Goal: Transaction & Acquisition: Purchase product/service

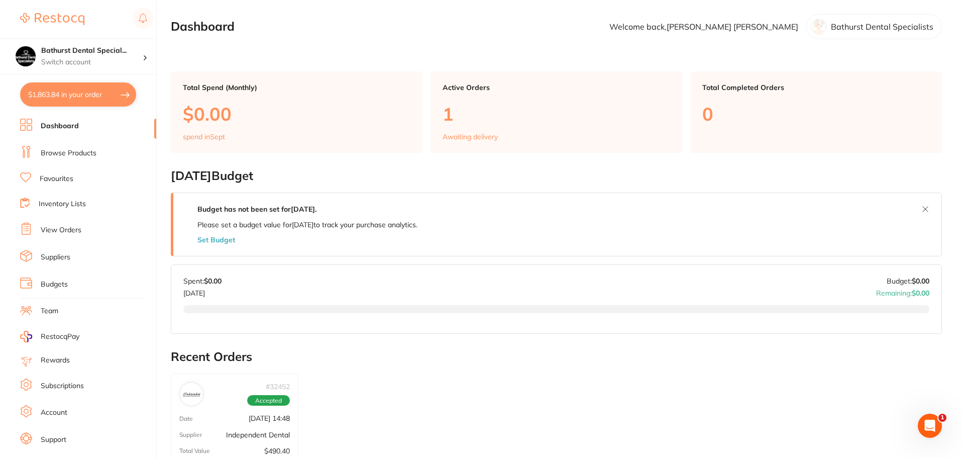
click at [84, 96] on button "$1,863.84 in your order" at bounding box center [78, 94] width 116 height 24
checkbox input "true"
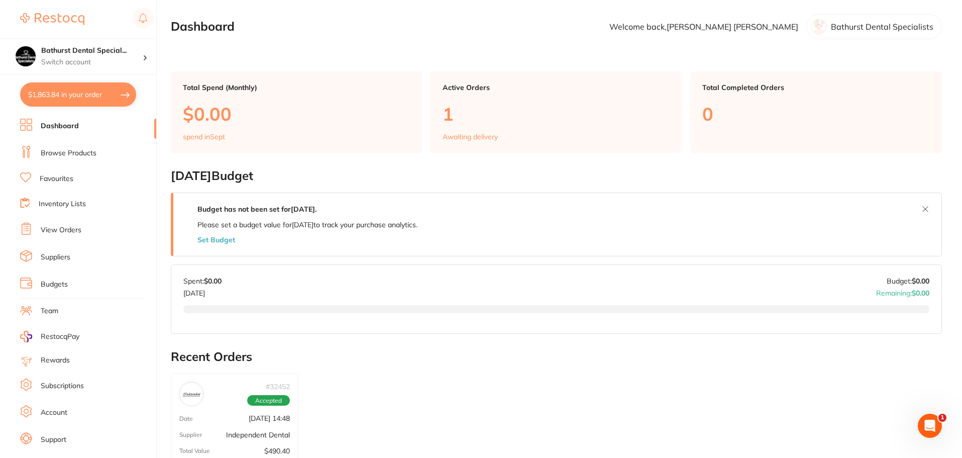
checkbox input "true"
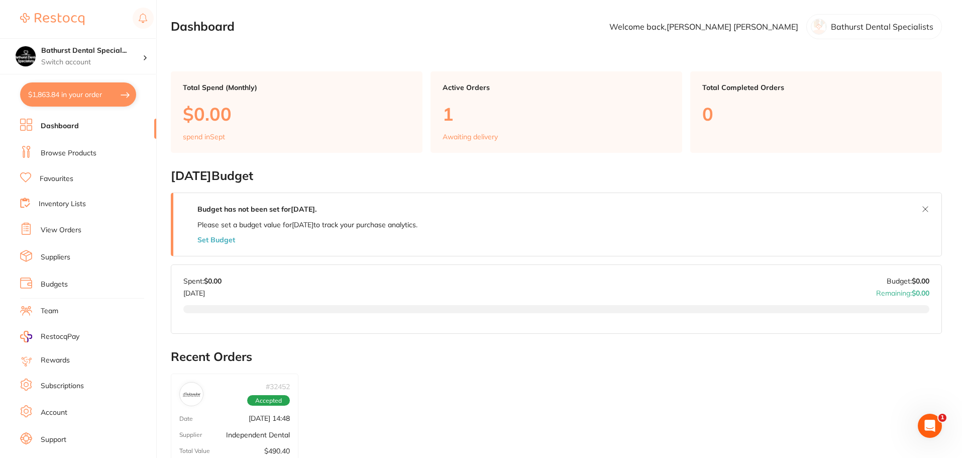
checkbox input "true"
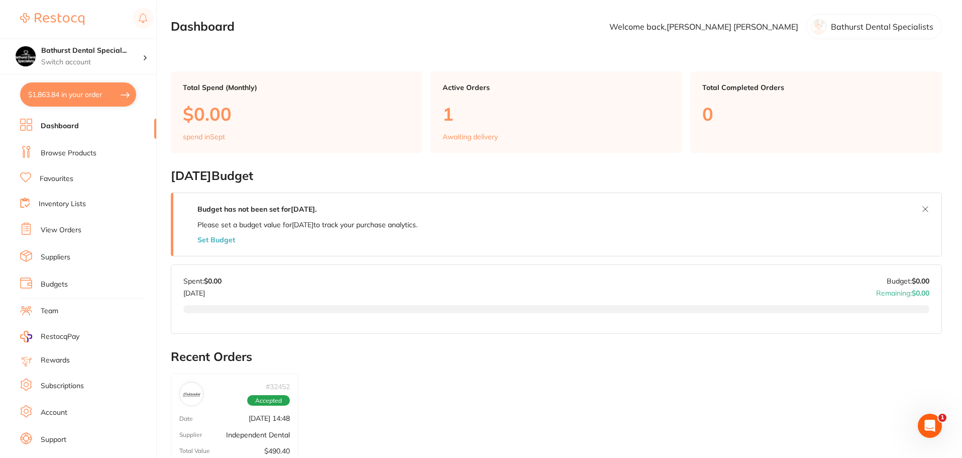
checkbox input "true"
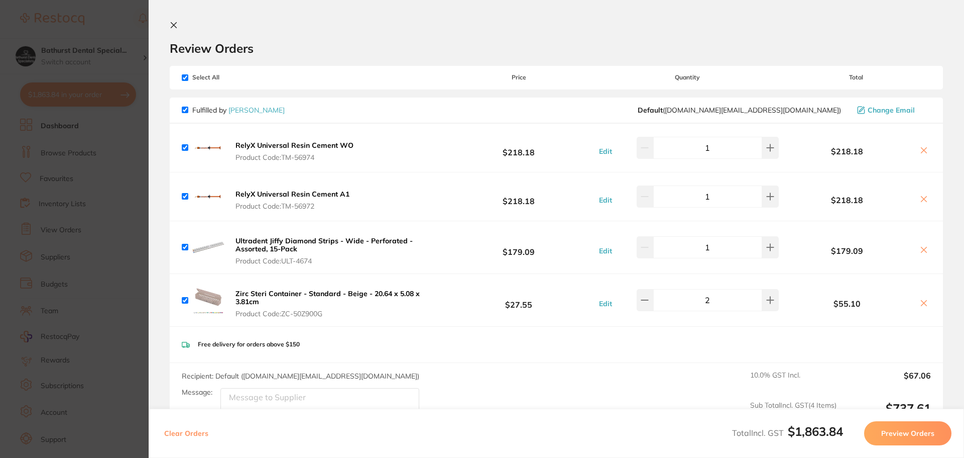
click at [901, 438] on button "Preview Orders" at bounding box center [907, 433] width 87 height 24
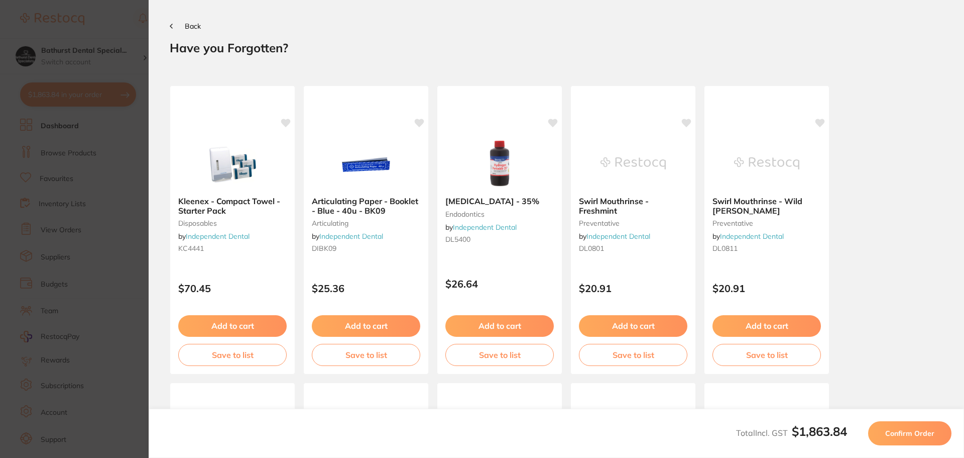
click at [190, 28] on span "Back" at bounding box center [193, 26] width 16 height 9
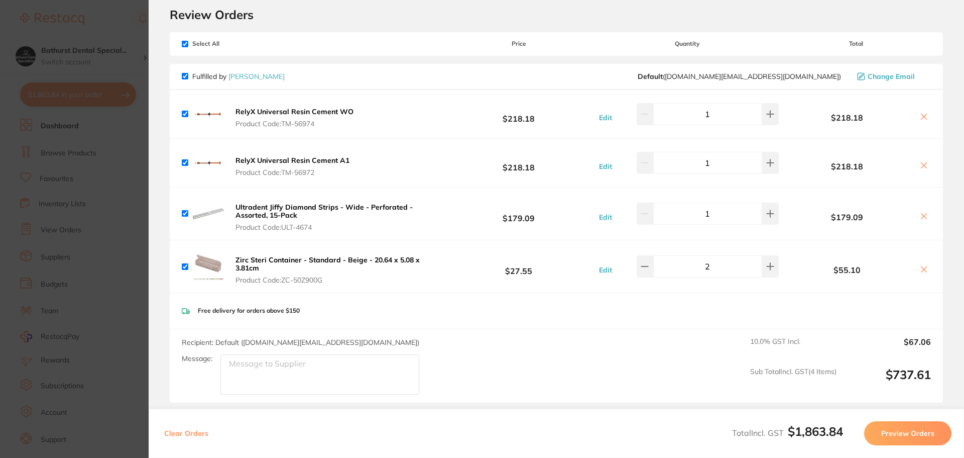
scroll to position [50, 0]
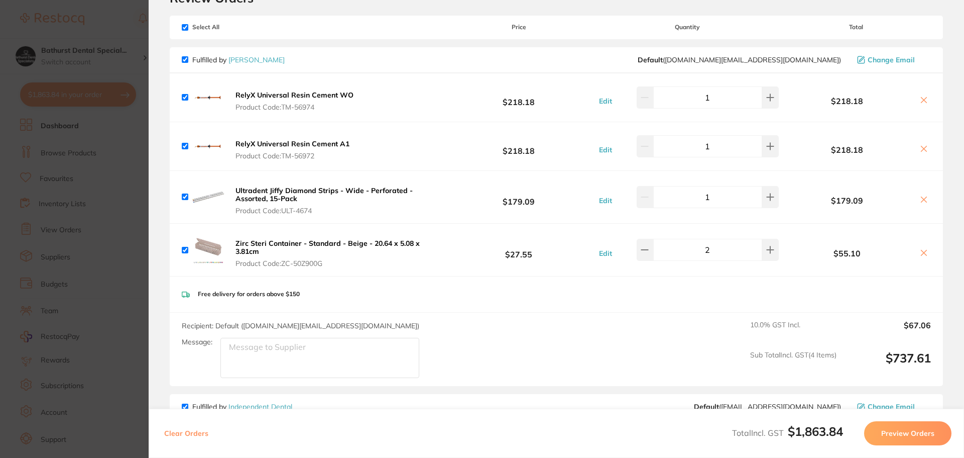
click at [291, 242] on b "Zirc Steri Container - Standard - Beige - 20.64 x 5.08 x 3.81cm" at bounding box center [328, 247] width 184 height 17
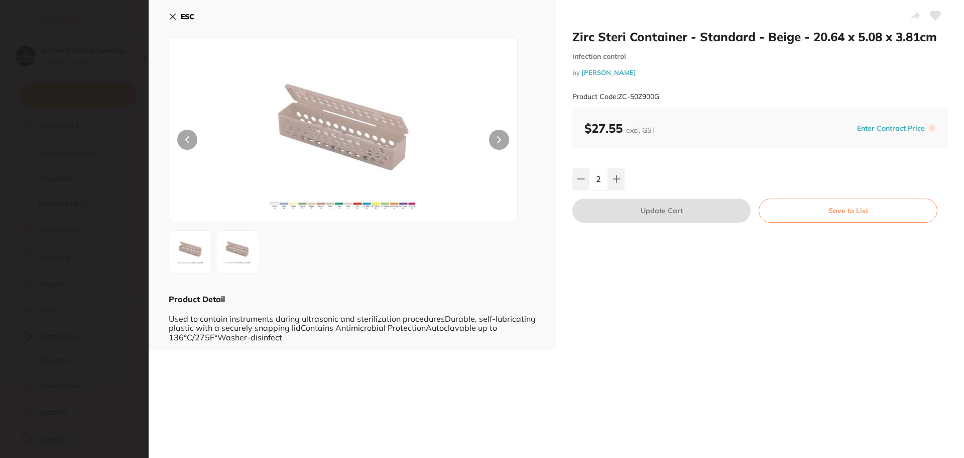
scroll to position [0, 0]
click at [181, 17] on b "ESC" at bounding box center [188, 16] width 14 height 9
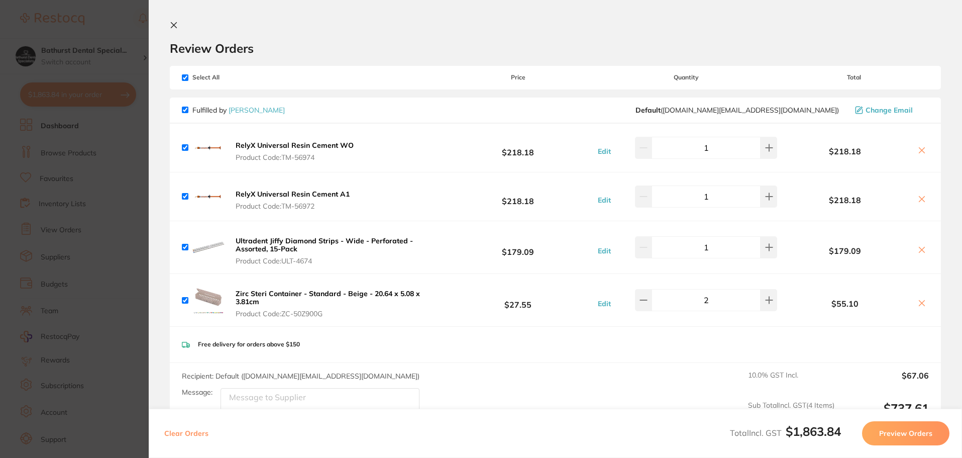
click at [171, 24] on icon at bounding box center [174, 25] width 8 height 8
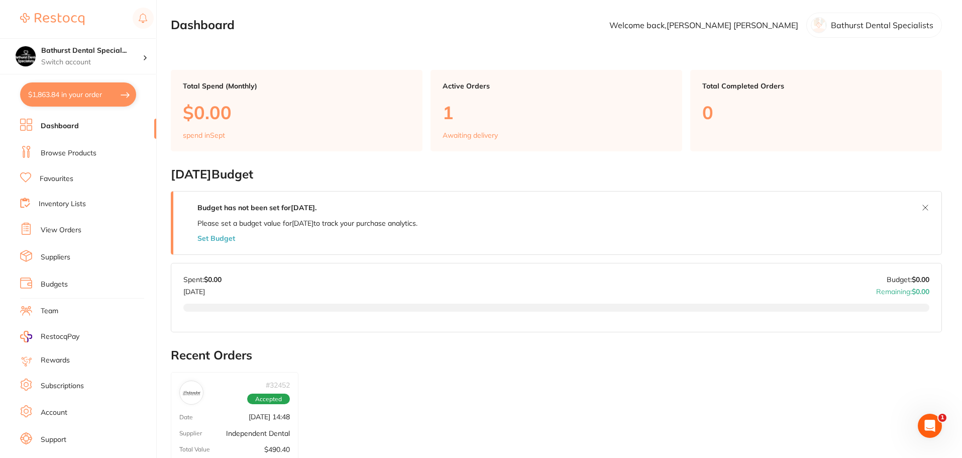
click at [58, 86] on button "$1,863.84 in your order" at bounding box center [78, 94] width 116 height 24
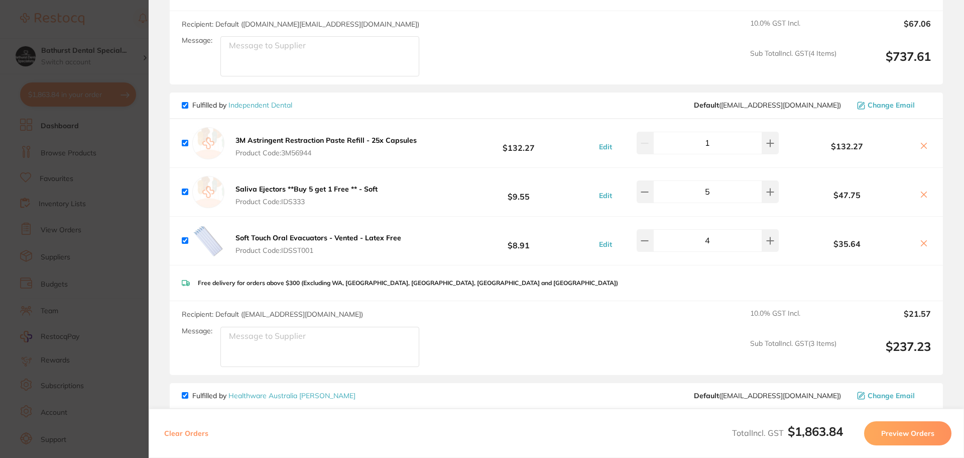
scroll to position [301, 0]
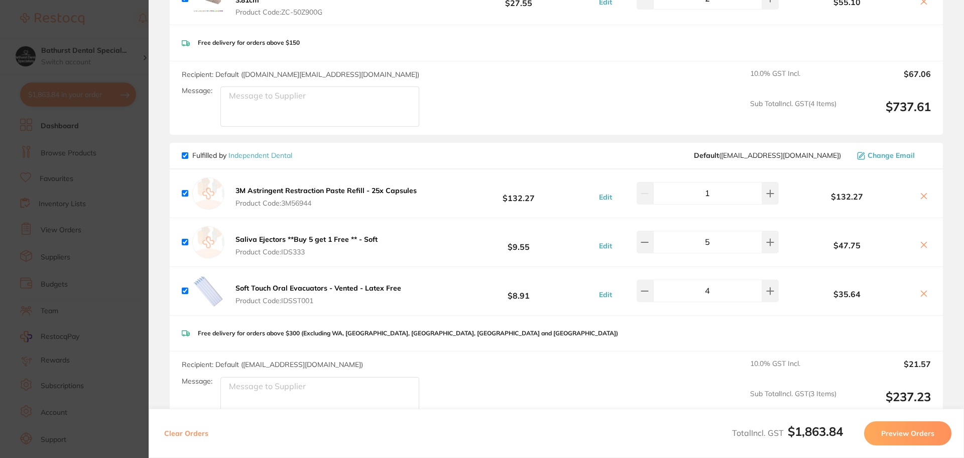
click at [352, 241] on b "Saliva Ejectors **Buy 5 get 1 Free ** - Soft" at bounding box center [307, 239] width 142 height 9
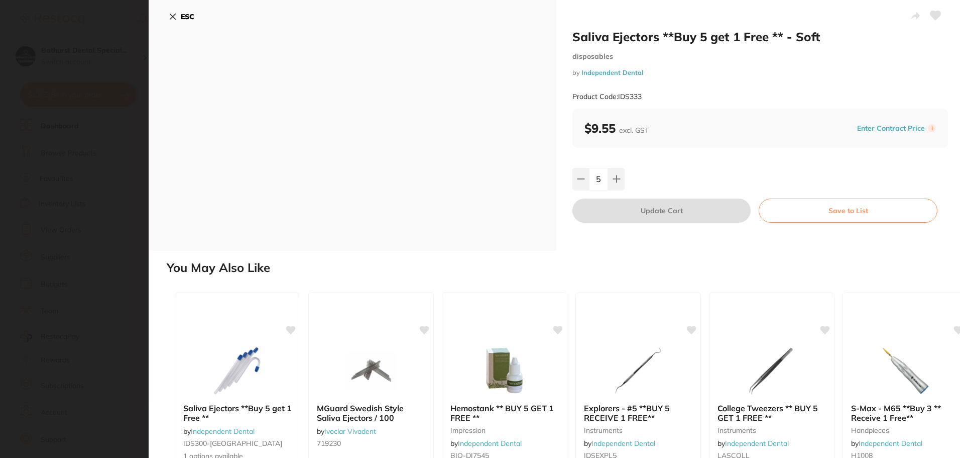
scroll to position [0, 0]
click at [183, 18] on b "ESC" at bounding box center [188, 16] width 14 height 9
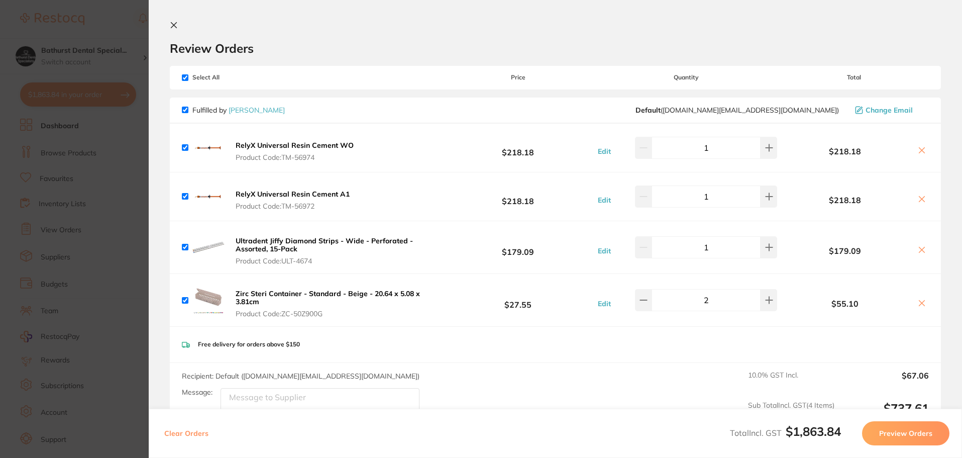
click at [172, 25] on icon at bounding box center [174, 26] width 6 height 6
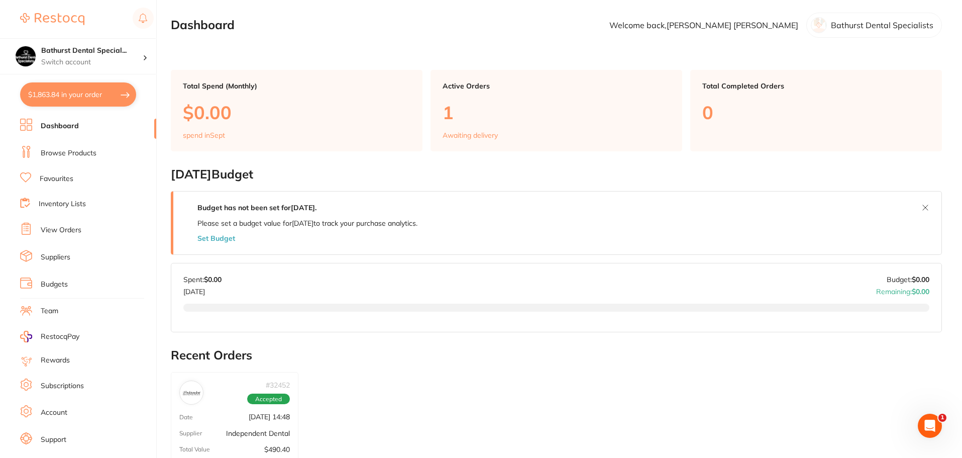
click at [83, 121] on li "Dashboard" at bounding box center [88, 126] width 136 height 15
click at [80, 148] on link "Browse Products" at bounding box center [69, 153] width 56 height 10
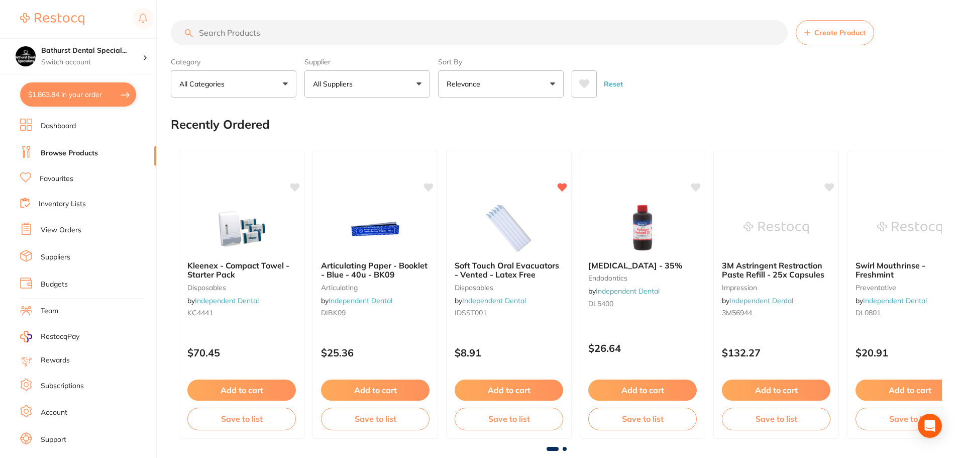
click at [434, 37] on input "search" at bounding box center [479, 32] width 617 height 25
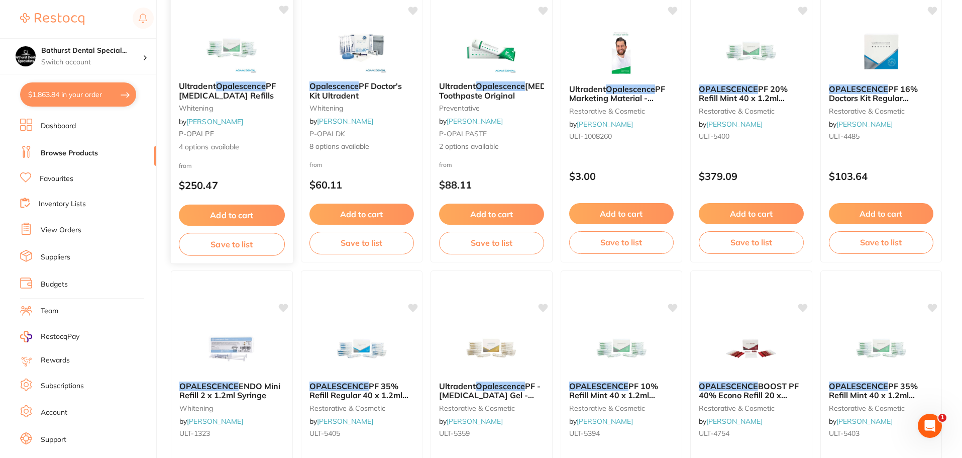
scroll to position [151, 0]
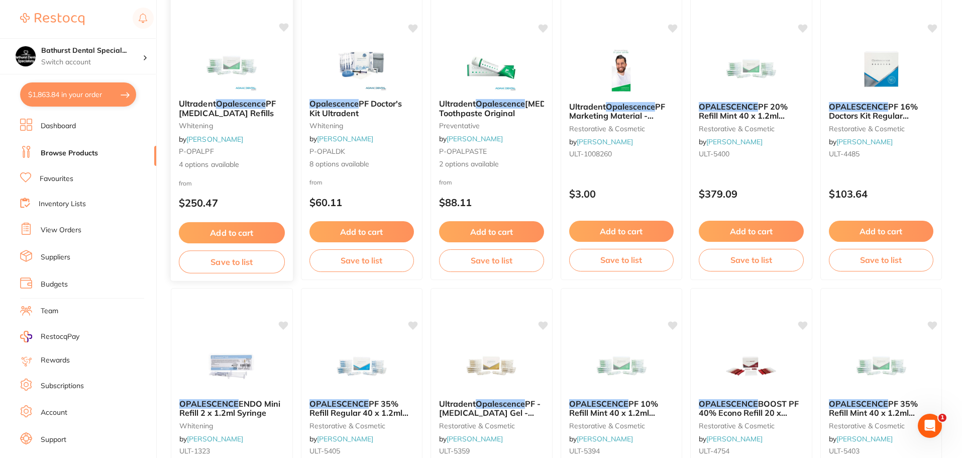
type input "opalescence"
drag, startPoint x: 221, startPoint y: 124, endPoint x: 255, endPoint y: 166, distance: 54.0
click at [221, 124] on small "whitening" at bounding box center [231, 126] width 105 height 8
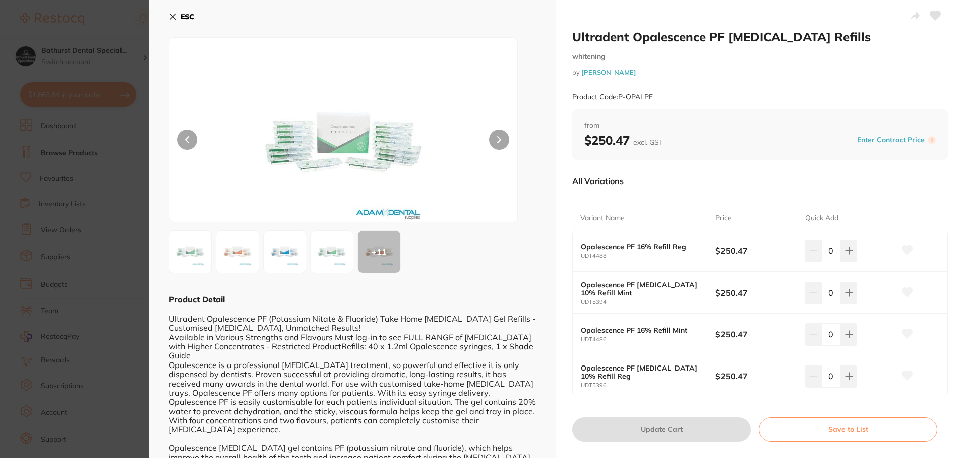
click at [499, 142] on icon at bounding box center [499, 139] width 4 height 7
click at [173, 16] on icon at bounding box center [173, 17] width 6 height 6
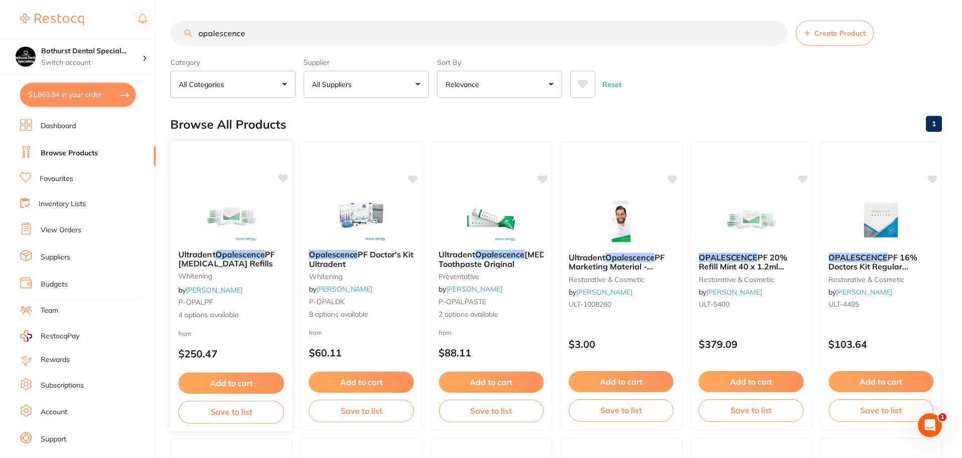
scroll to position [151, 0]
